Goal: Register for event/course

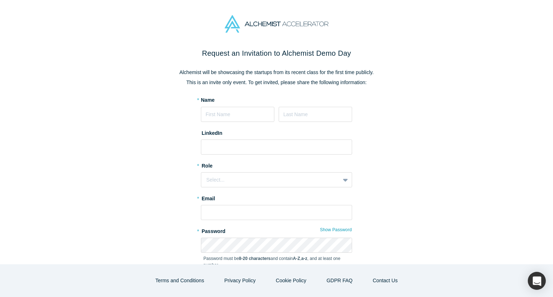
click at [223, 110] on input at bounding box center [237, 114] width 73 height 15
type input "Gael"
type input "GADAH"
click at [230, 154] on input at bounding box center [276, 147] width 151 height 15
paste input "[URL][DOMAIN_NAME]"
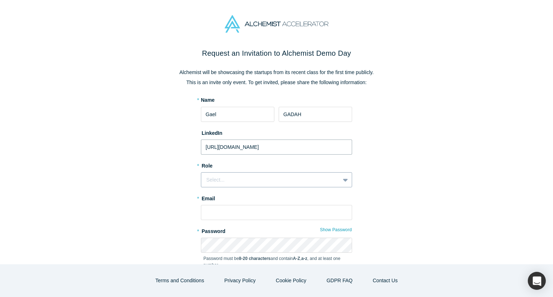
type input "[URL][DOMAIN_NAME]"
click at [212, 182] on div "Select..." at bounding box center [270, 180] width 128 height 8
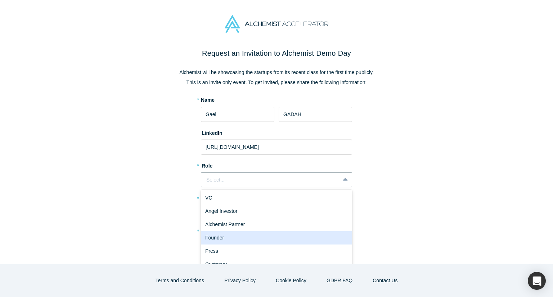
click at [217, 235] on div "Founder" at bounding box center [276, 237] width 151 height 13
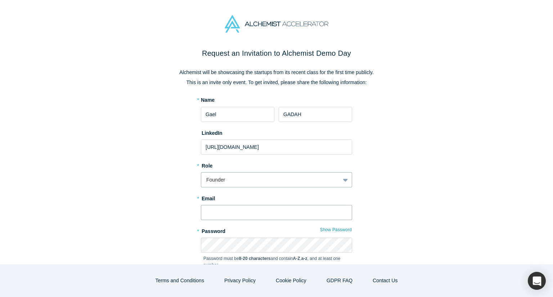
click at [215, 211] on input "text" at bounding box center [276, 212] width 151 height 15
type input "[EMAIL_ADDRESS][DOMAIN_NAME]"
click at [144, 222] on div "Request an Invitation to Alchemist Demo Day Alchemist will be showcasing the st…" at bounding box center [276, 183] width 302 height 271
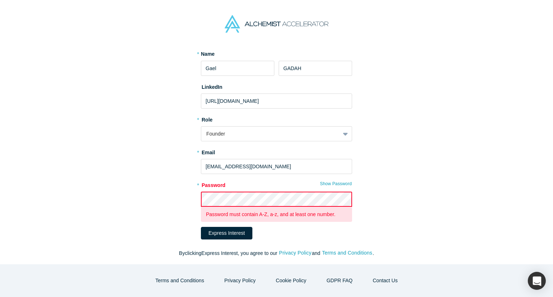
scroll to position [54, 0]
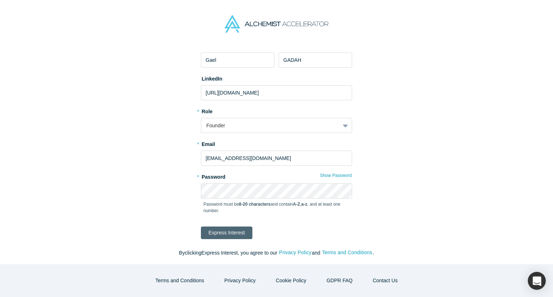
click at [231, 232] on button "Express Interest" at bounding box center [226, 233] width 51 height 13
